Goal: Information Seeking & Learning: Check status

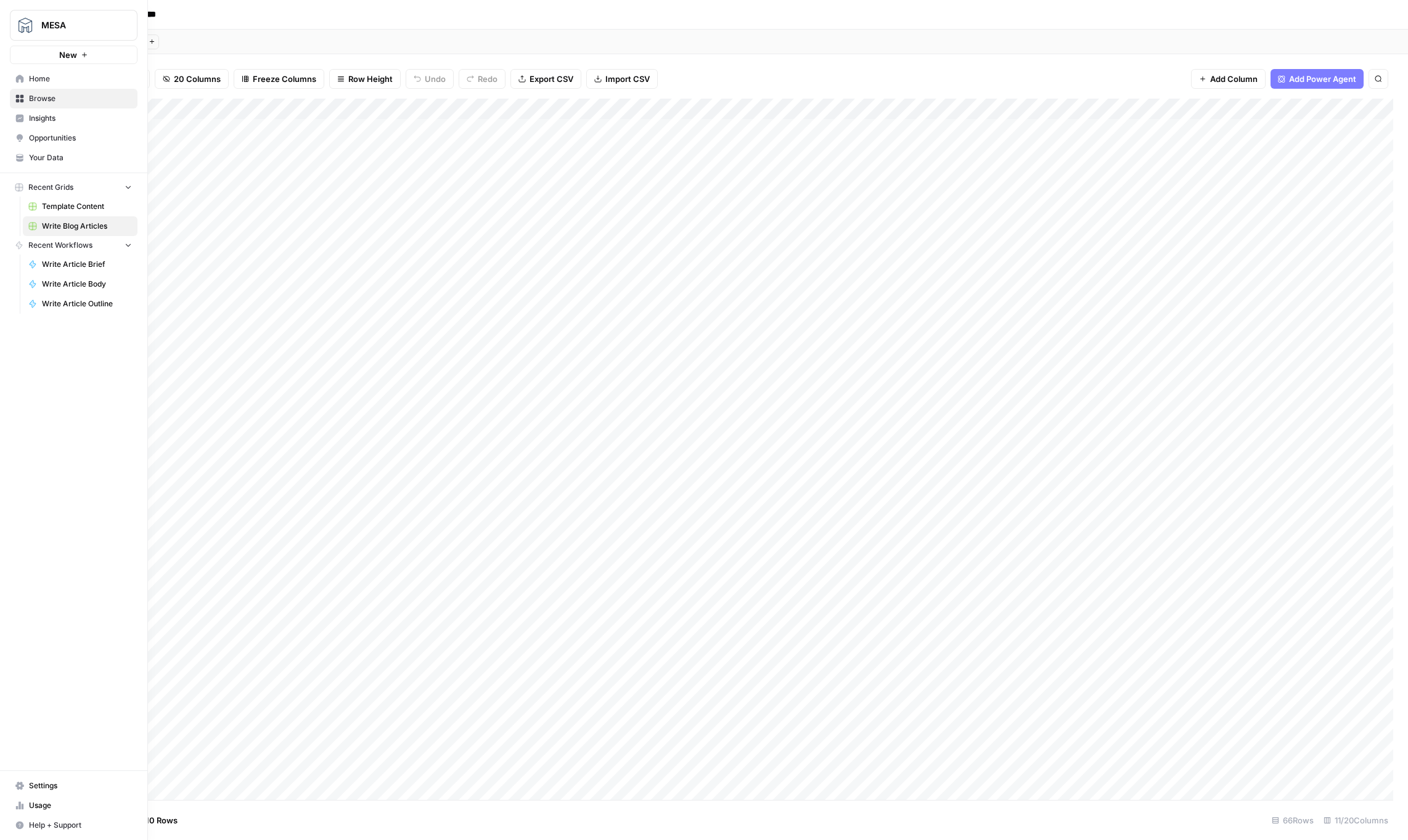
click at [70, 80] on span "Home" at bounding box center [81, 79] width 103 height 11
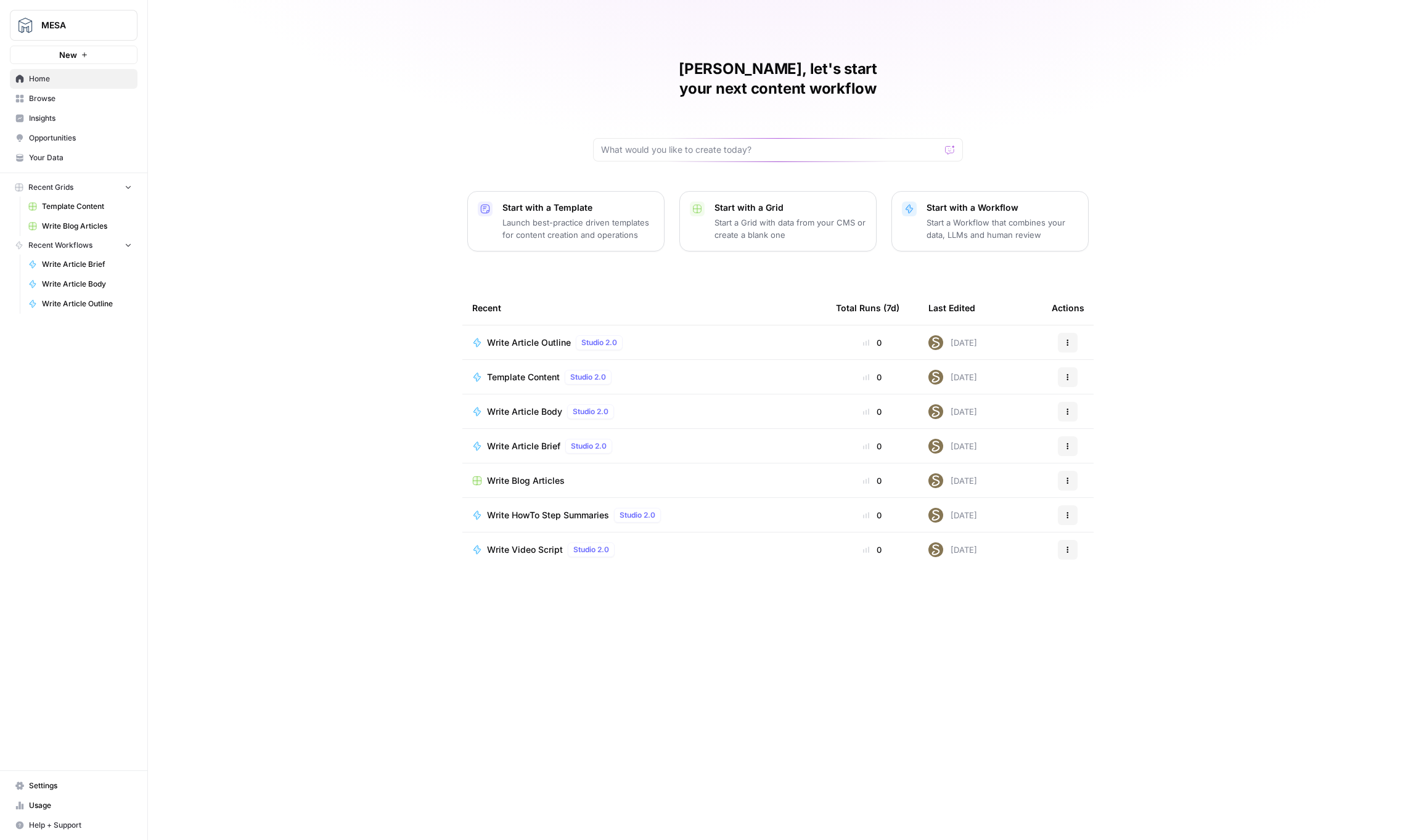
click at [65, 158] on span "Your Data" at bounding box center [81, 158] width 103 height 11
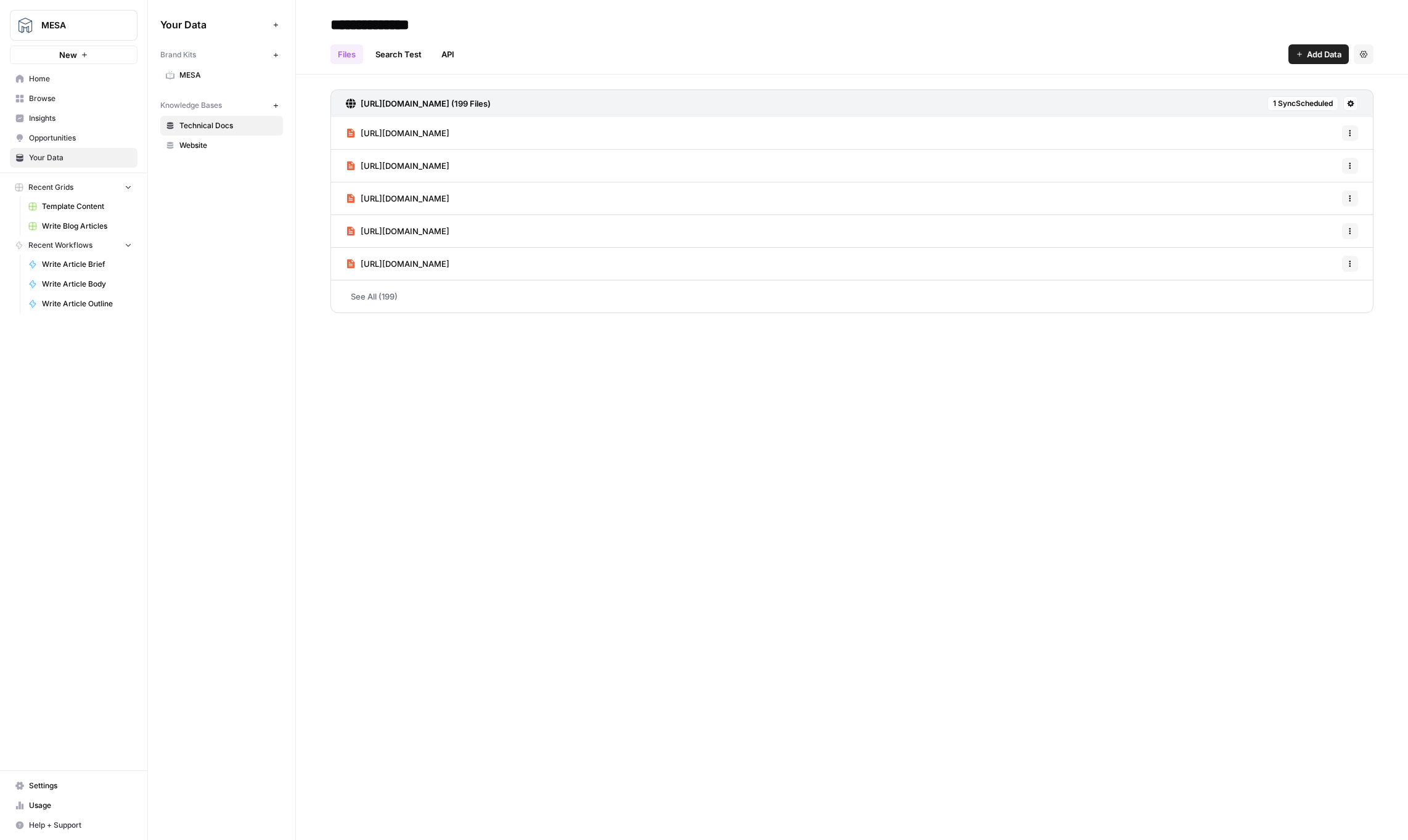
click at [52, 802] on span "Usage" at bounding box center [81, 805] width 103 height 11
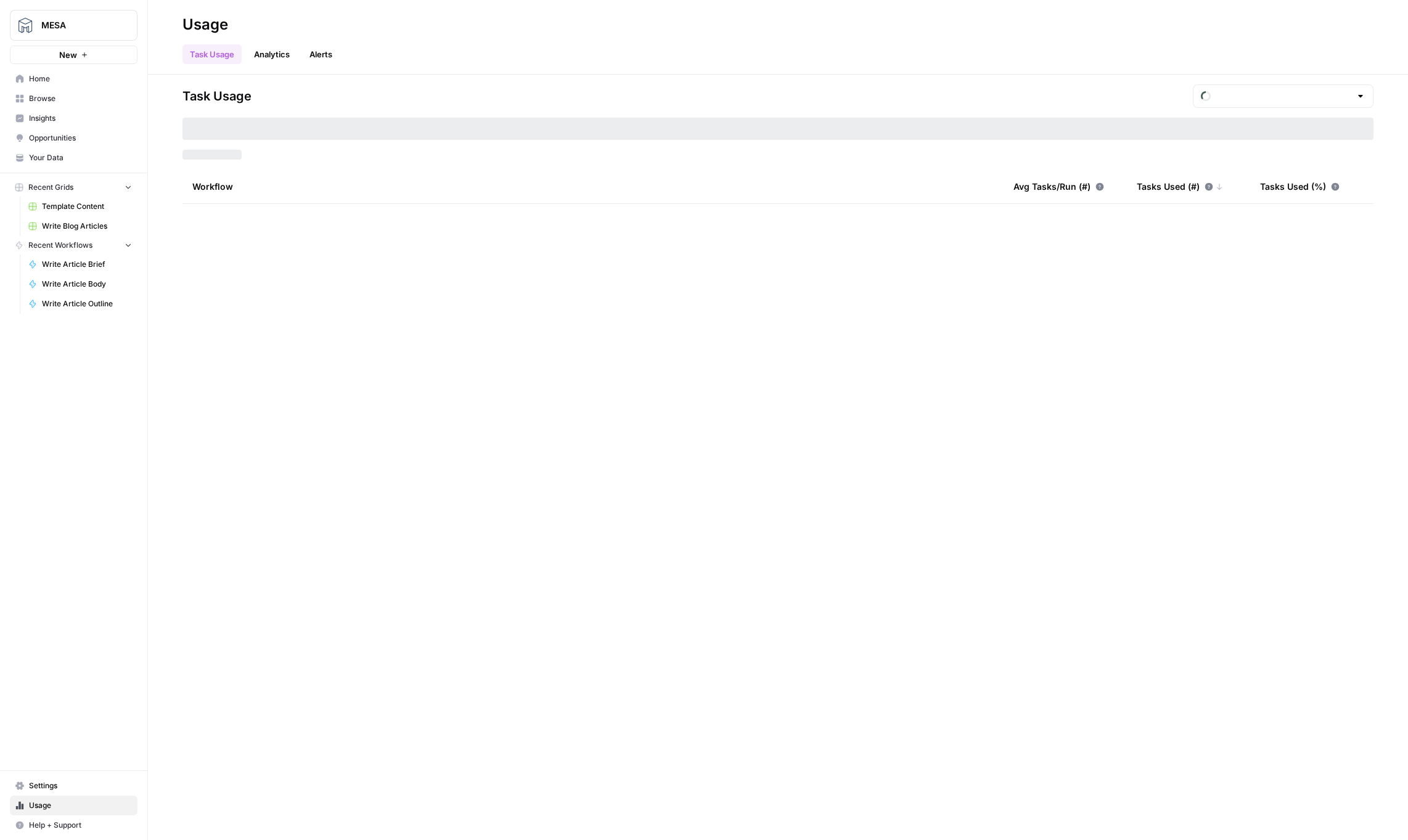
type input "September Included Tasks"
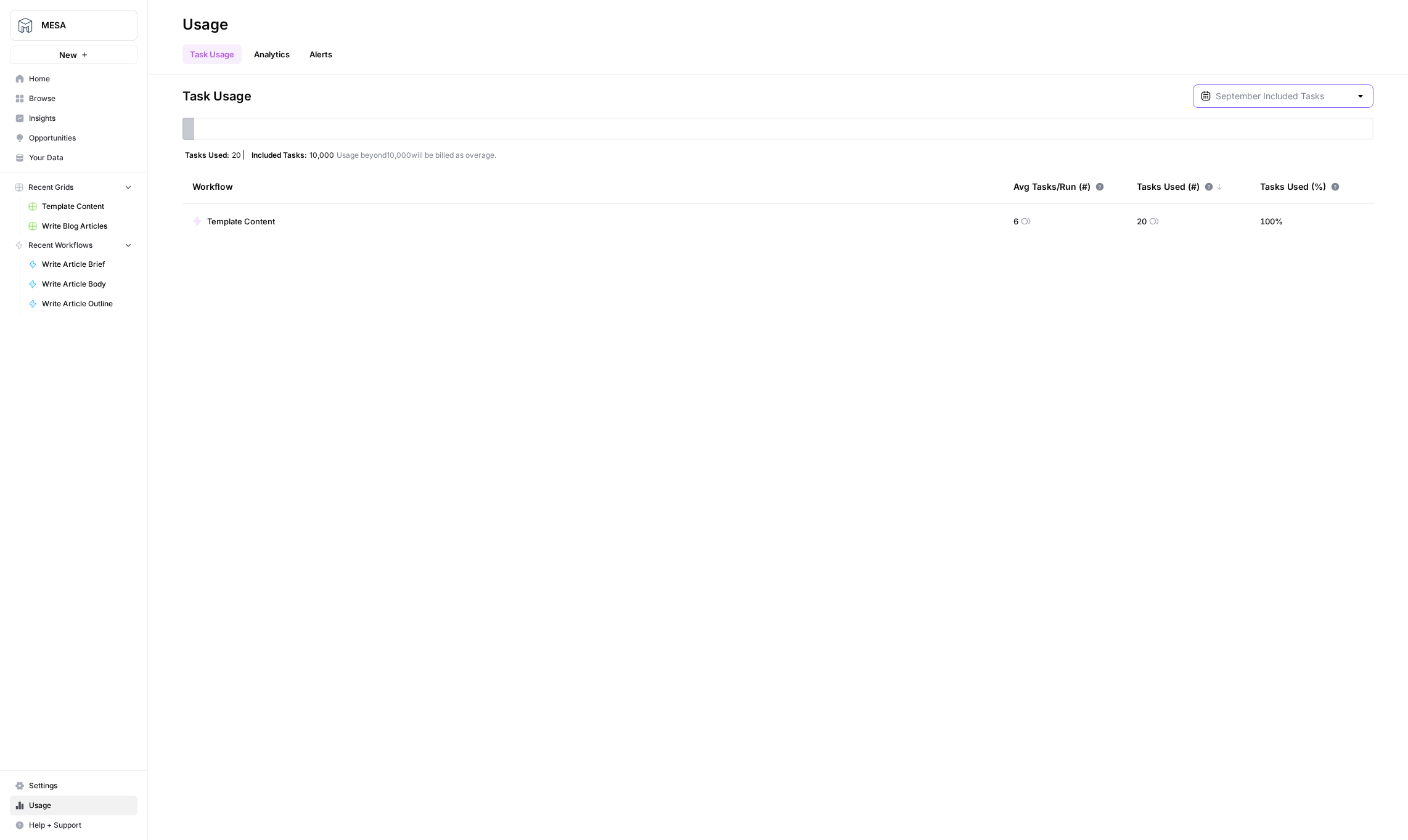
click at [1304, 98] on input "text" at bounding box center [1283, 95] width 135 height 12
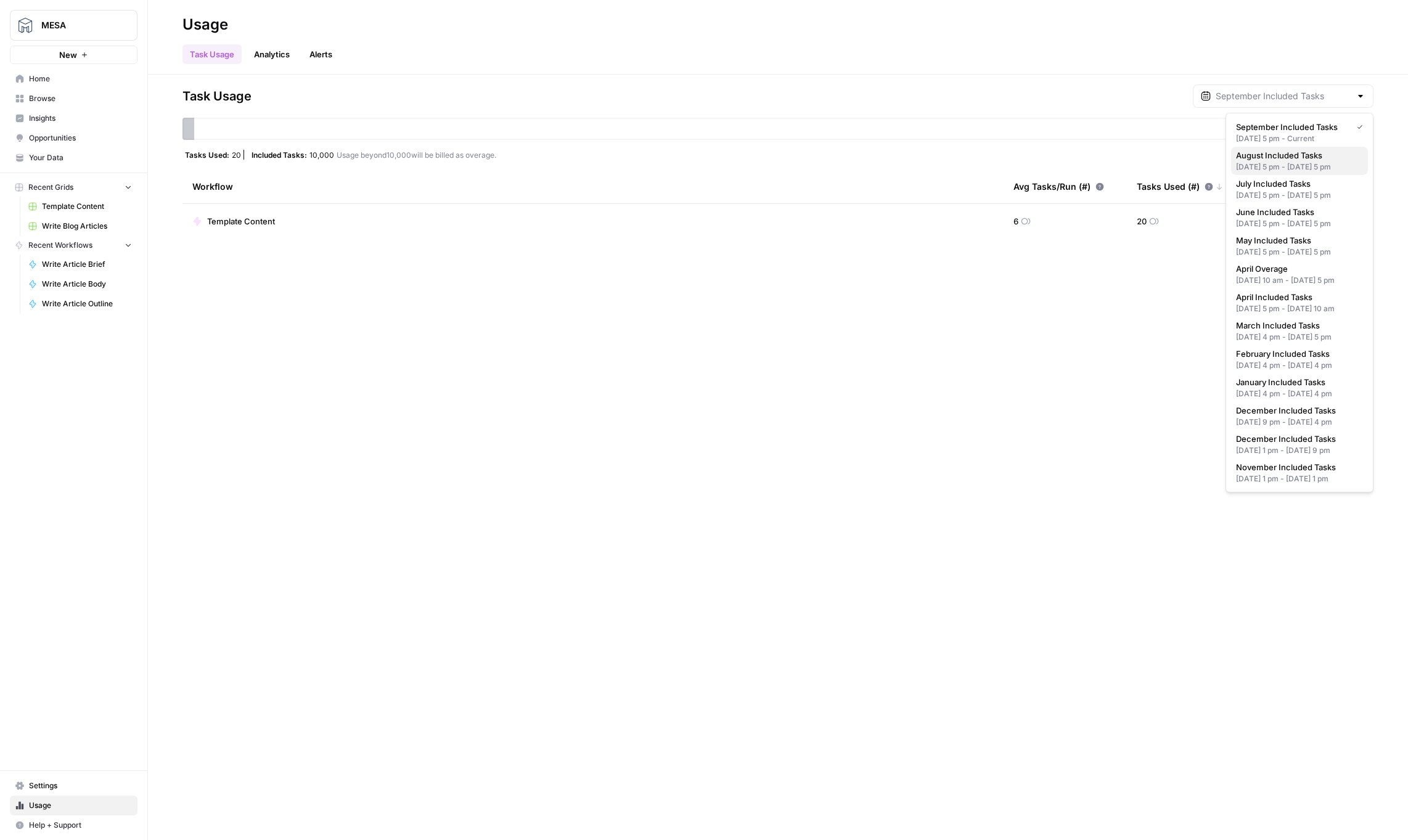
click at [1291, 162] on div "[DATE] 5 pm - [DATE] 5 pm" at bounding box center [1299, 167] width 127 height 11
type input "August Included Tasks"
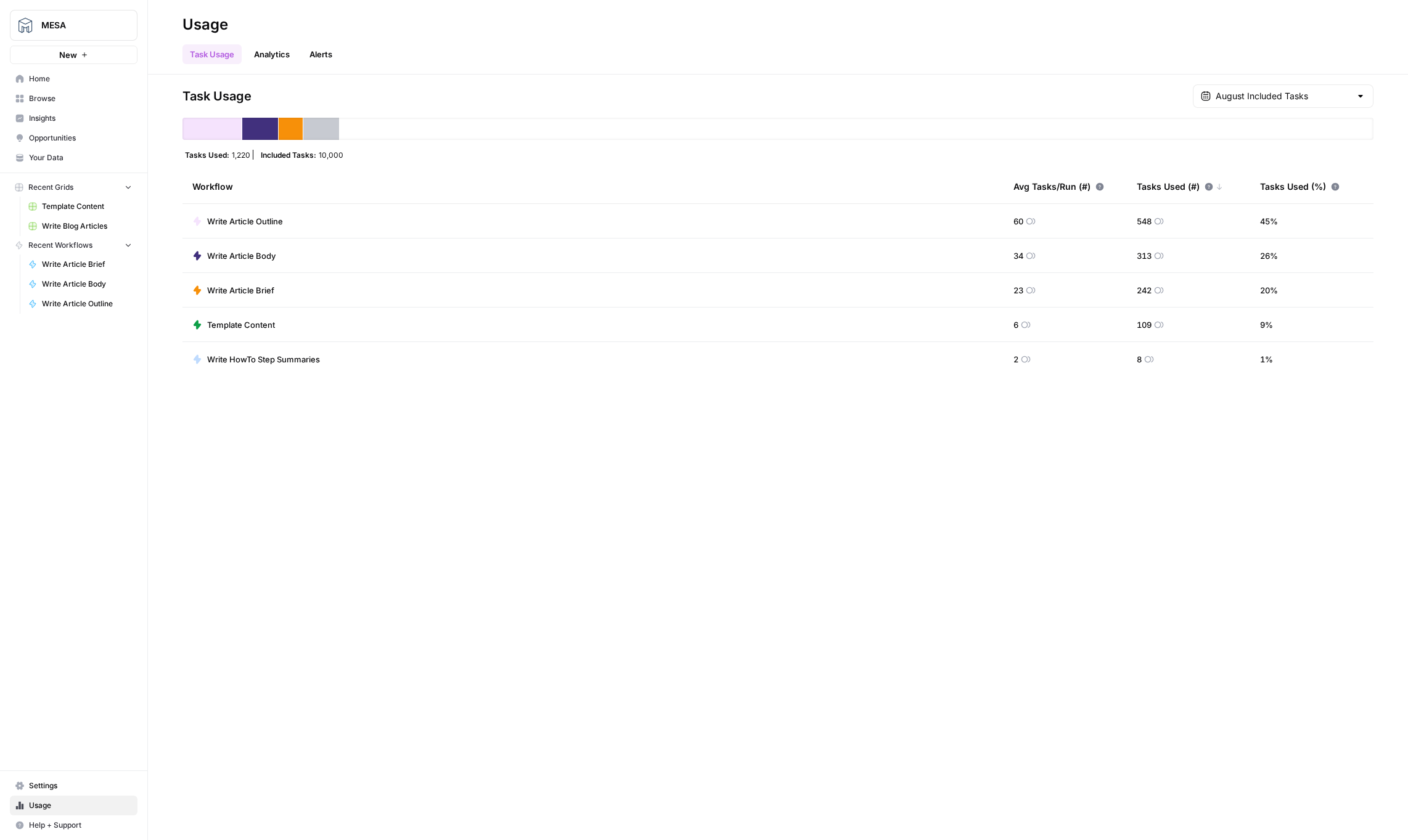
click at [1201, 543] on div "Task Usage August Included Tasks Tasks Used: 1,220 Included Tasks: 10,000 Workf…" at bounding box center [777, 458] width 1260 height 766
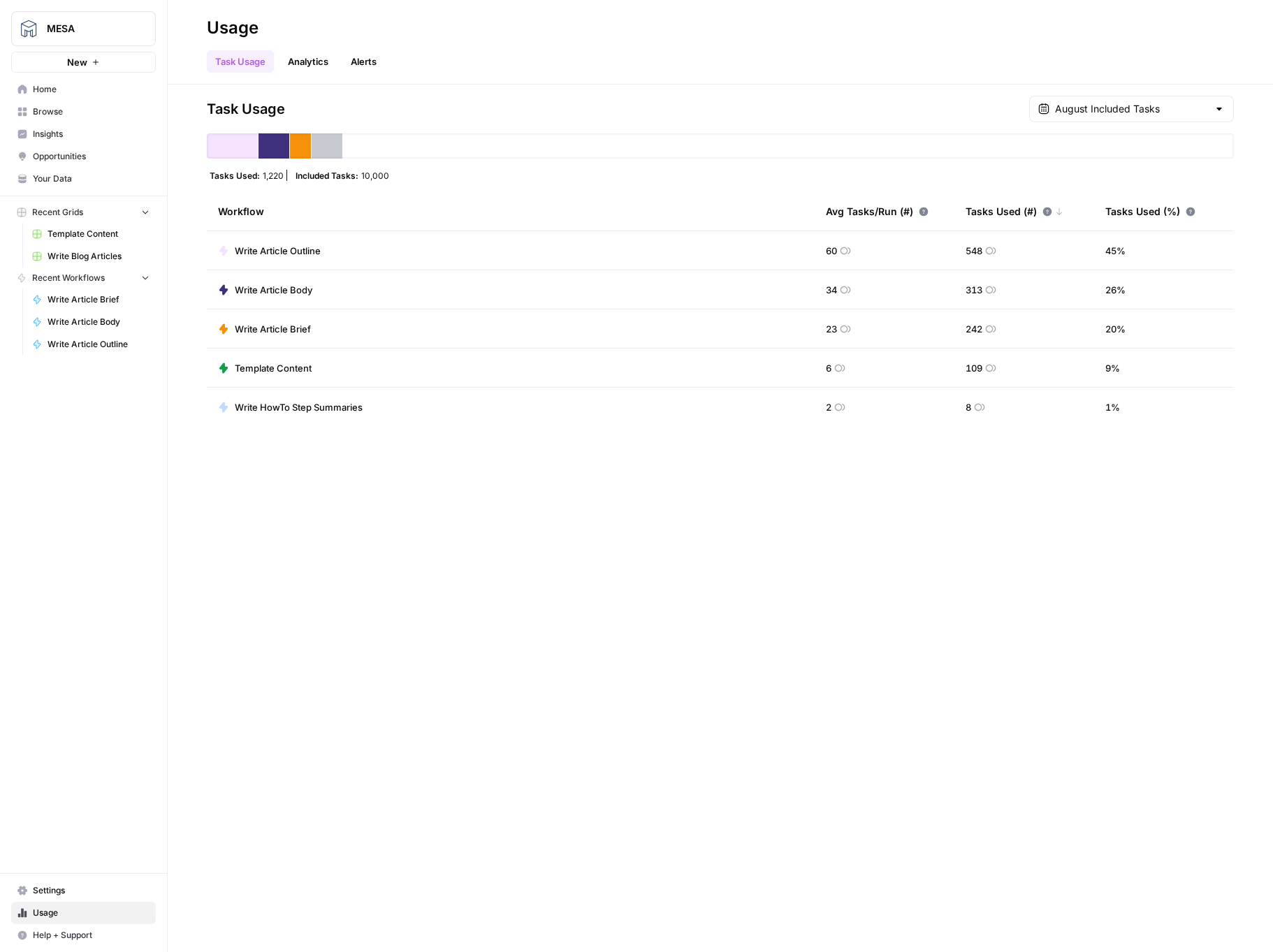
click at [305, 60] on link "Analytics" at bounding box center [308, 62] width 58 height 22
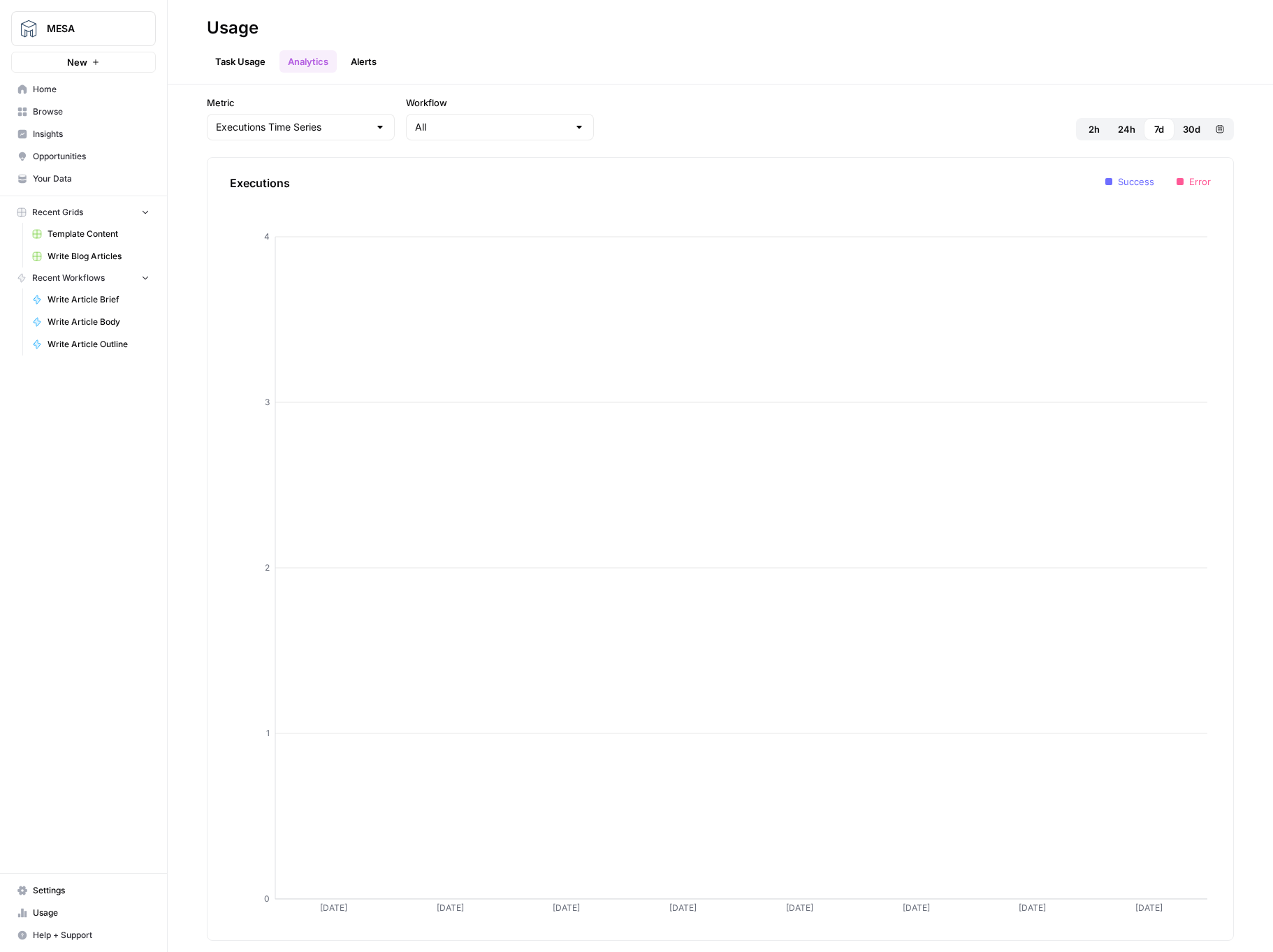
click at [1189, 132] on span "30d" at bounding box center [1191, 129] width 18 height 14
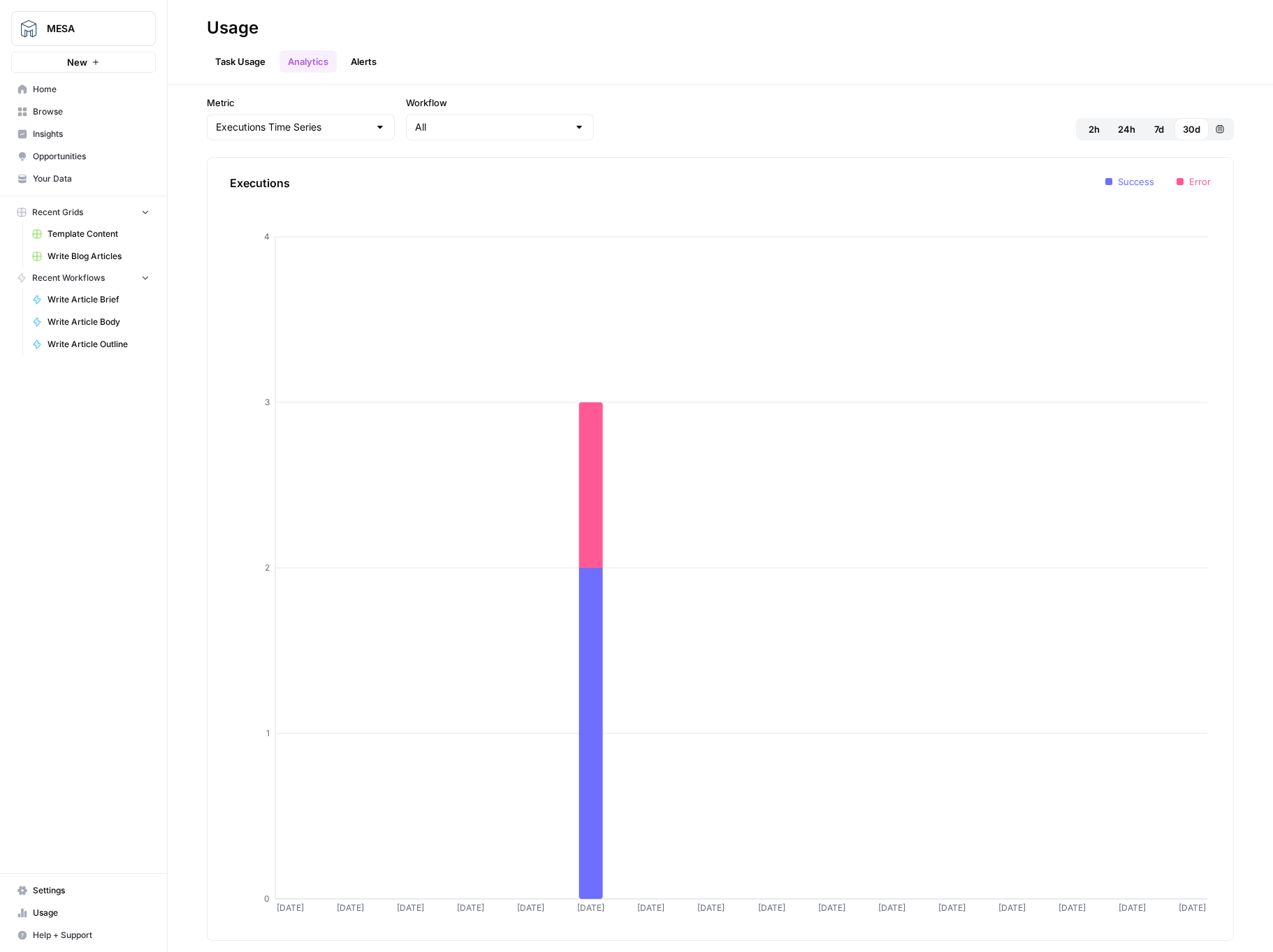
click at [358, 63] on button "Alerts" at bounding box center [363, 62] width 42 height 22
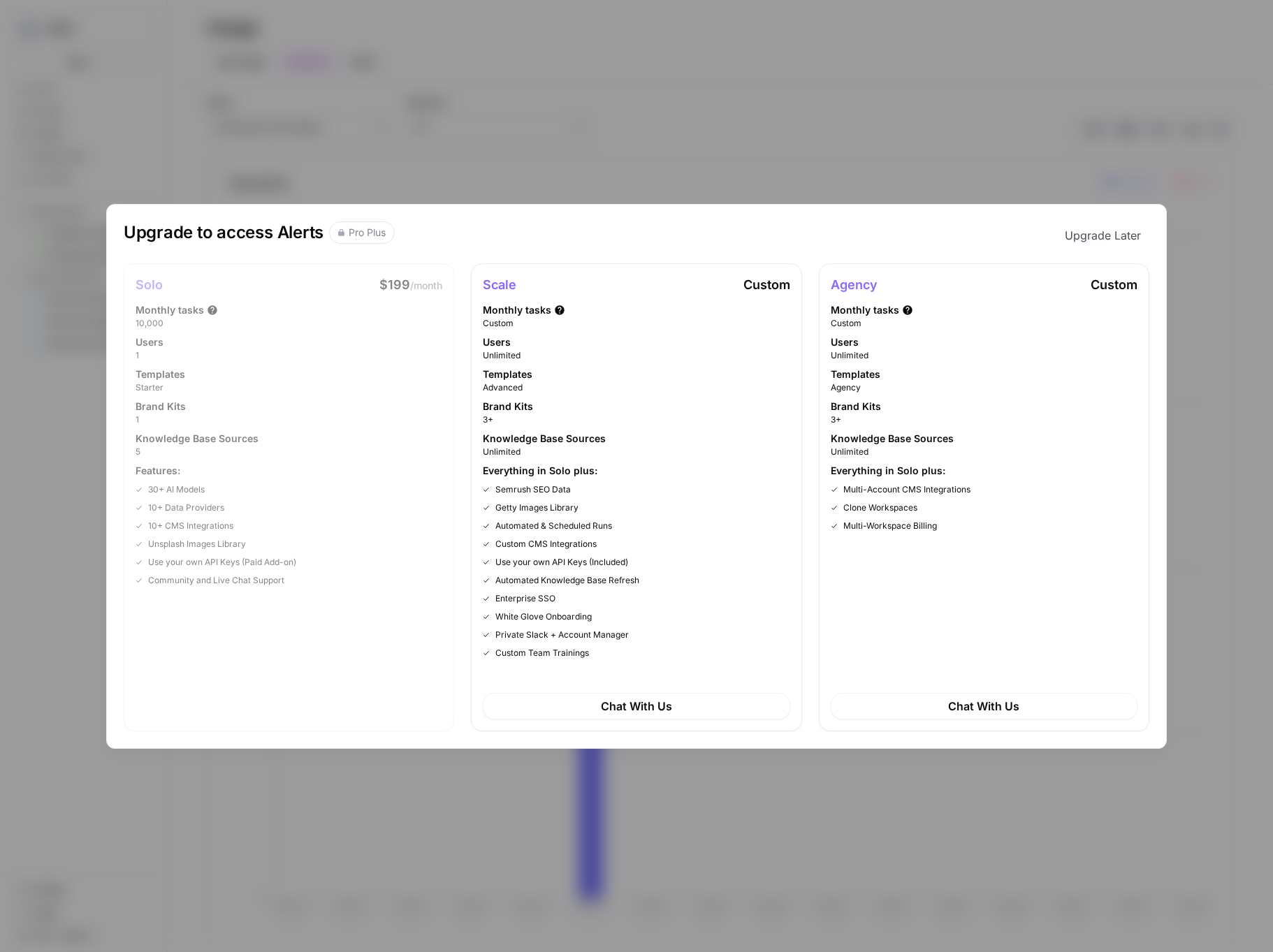
click at [471, 109] on div "Upgrade to access Alerts Pro Plus Upgrade Later Solo $199 /month Monthly tasks …" at bounding box center [636, 476] width 1273 height 952
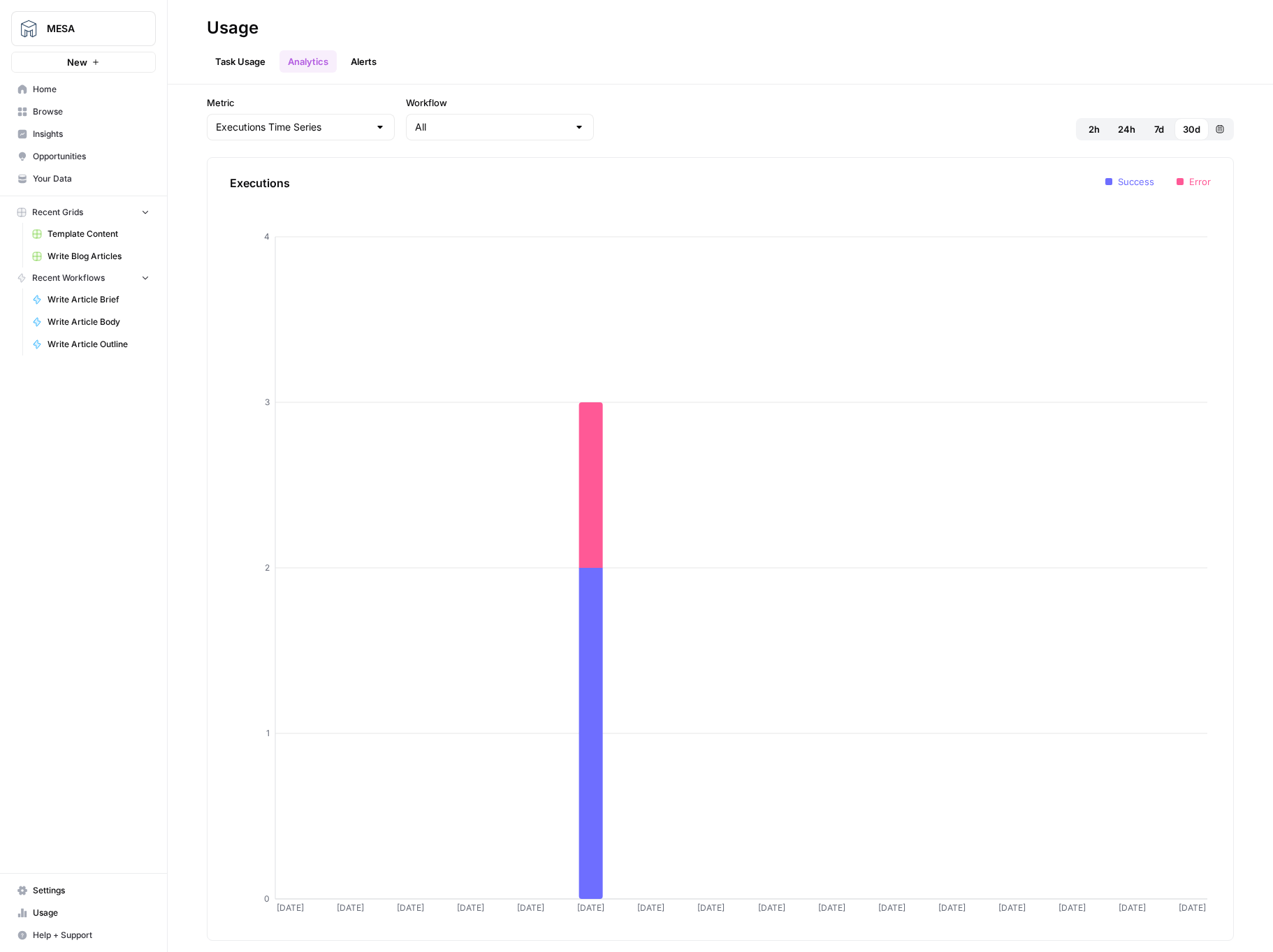
click at [251, 60] on link "Task Usage" at bounding box center [240, 62] width 67 height 22
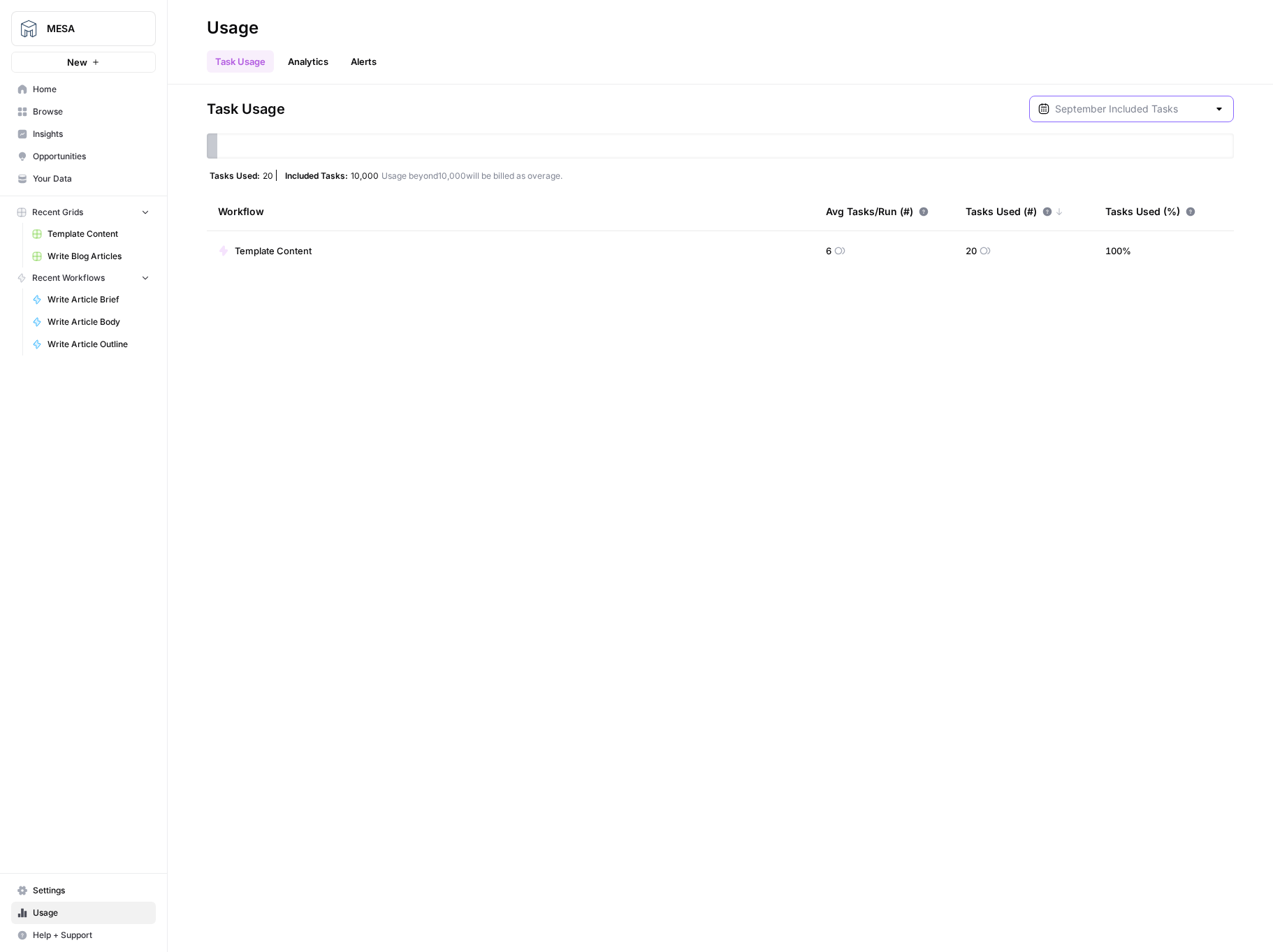
click at [1131, 114] on input "text" at bounding box center [1130, 108] width 153 height 14
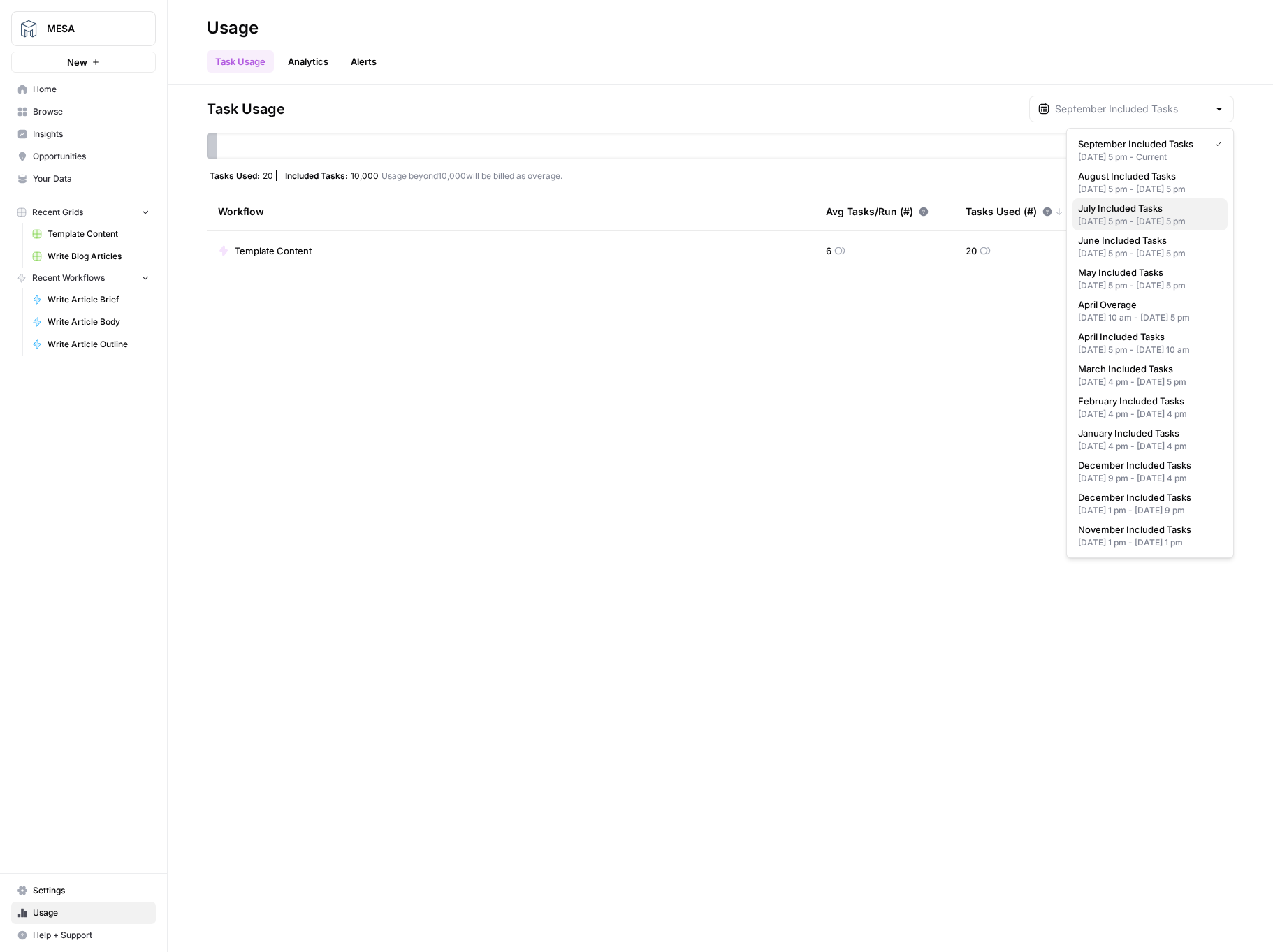
click at [1136, 227] on div "[DATE] 5 pm - [DATE] 5 pm" at bounding box center [1150, 222] width 144 height 13
type input "July Included Tasks"
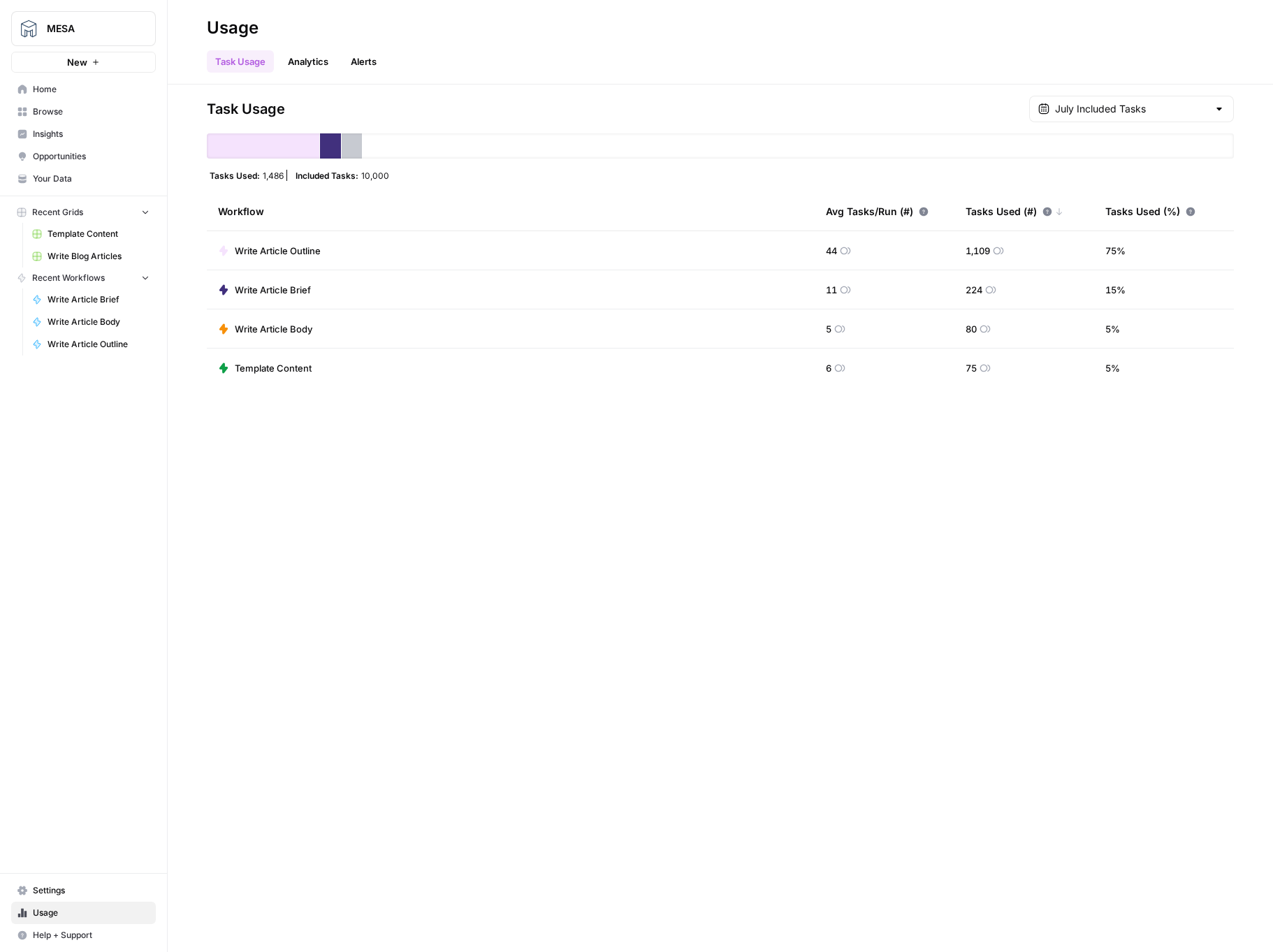
click at [545, 572] on div "Task Usage July Included Tasks Tasks Used: 1,486 Included Tasks: 10,000 Workflo…" at bounding box center [720, 519] width 1105 height 868
